Goal: Task Accomplishment & Management: Manage account settings

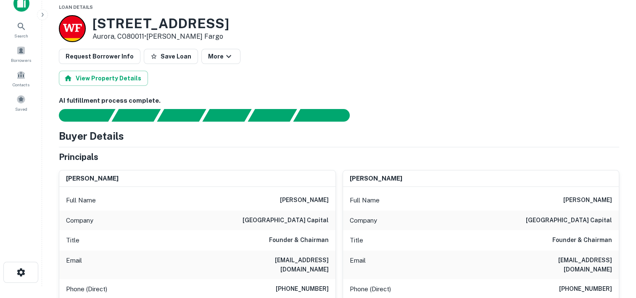
scroll to position [10, 0]
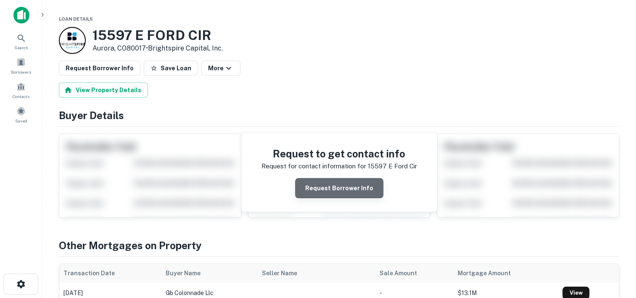
click at [349, 190] on button "Request Borrower Info" at bounding box center [339, 188] width 88 height 20
